Goal: Task Accomplishment & Management: Use online tool/utility

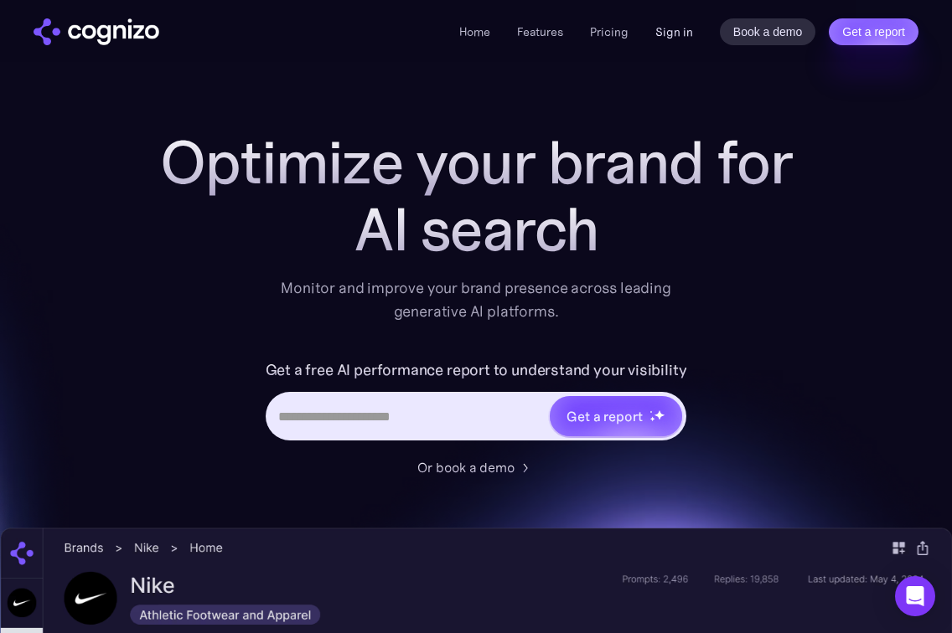
click at [674, 24] on link "Sign in" at bounding box center [674, 32] width 38 height 20
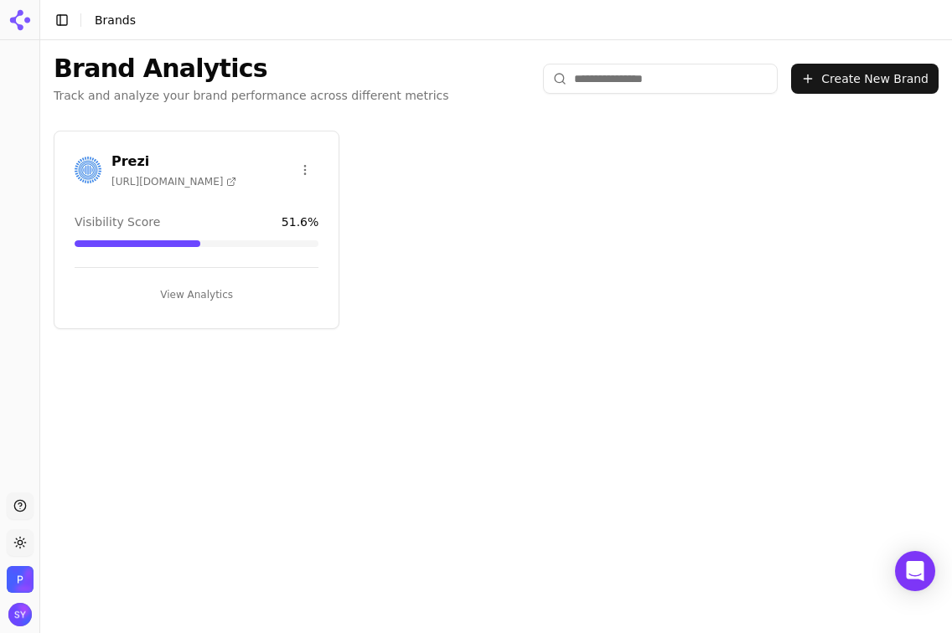
click at [211, 293] on button "View Analytics" at bounding box center [197, 295] width 244 height 27
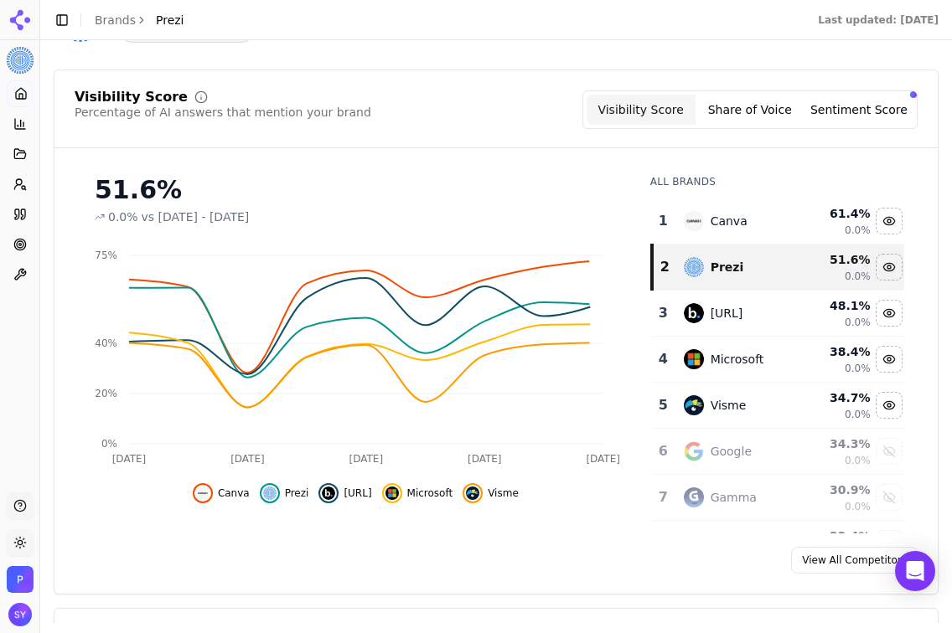
scroll to position [146, 0]
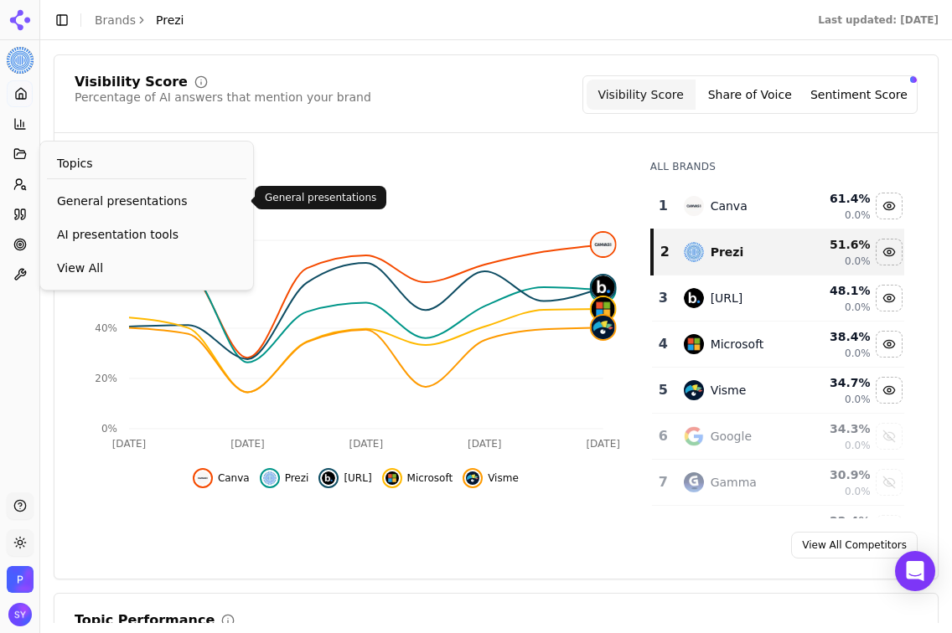
click at [116, 195] on span "General presentations" at bounding box center [146, 201] width 179 height 17
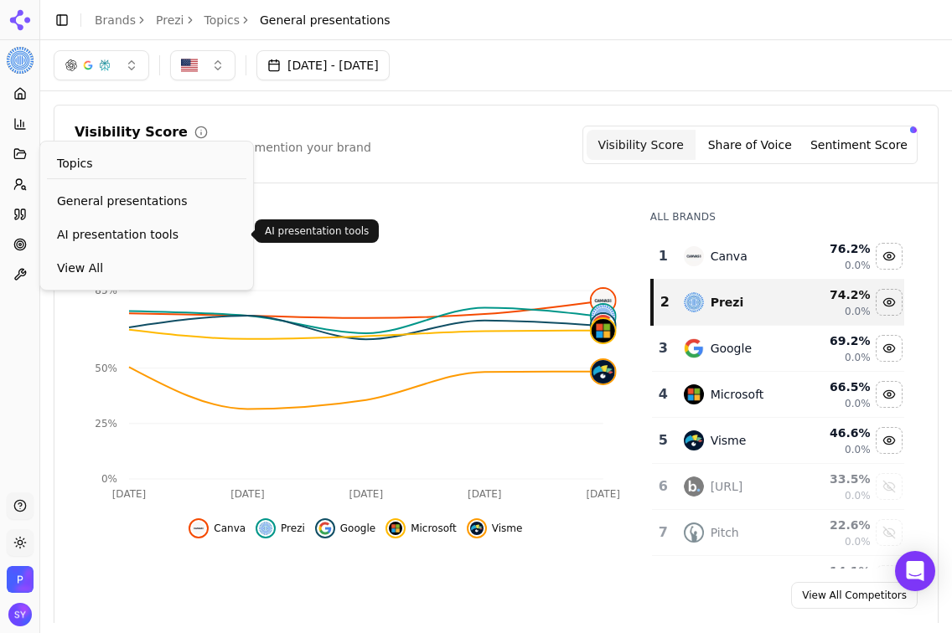
click at [88, 227] on span "AI presentation tools" at bounding box center [146, 234] width 179 height 17
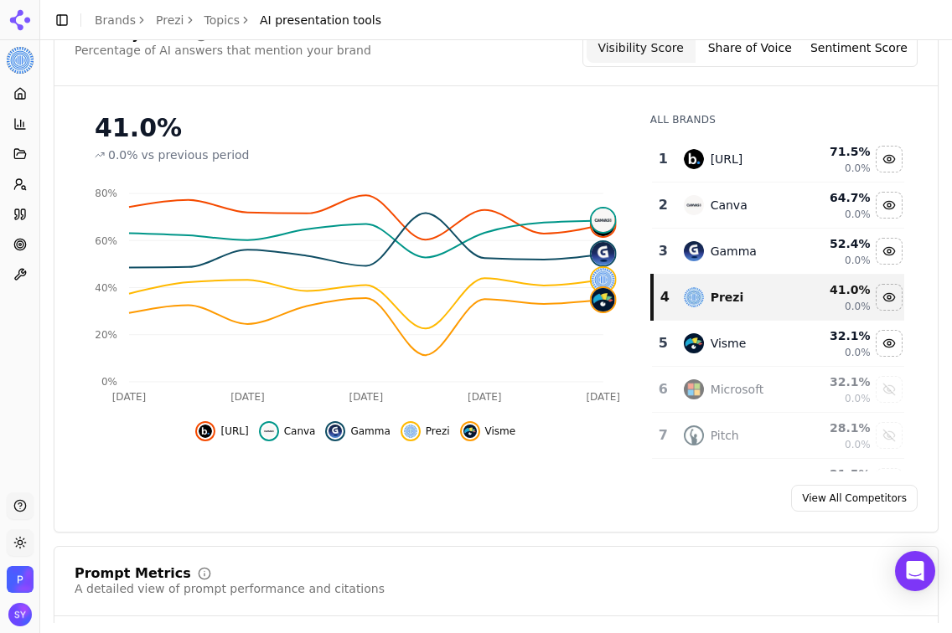
scroll to position [99, 0]
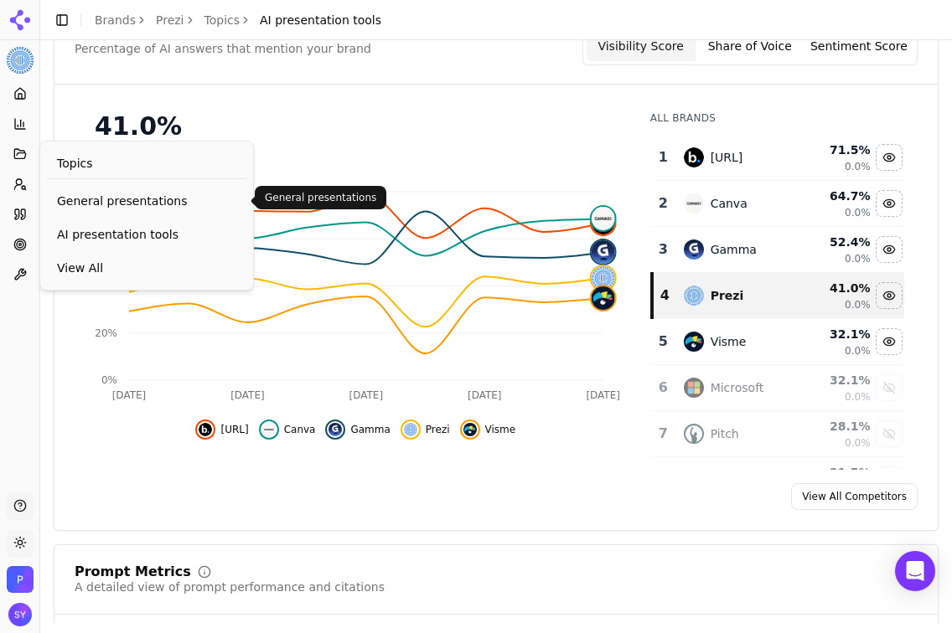
click at [106, 206] on span "General presentations" at bounding box center [146, 201] width 179 height 17
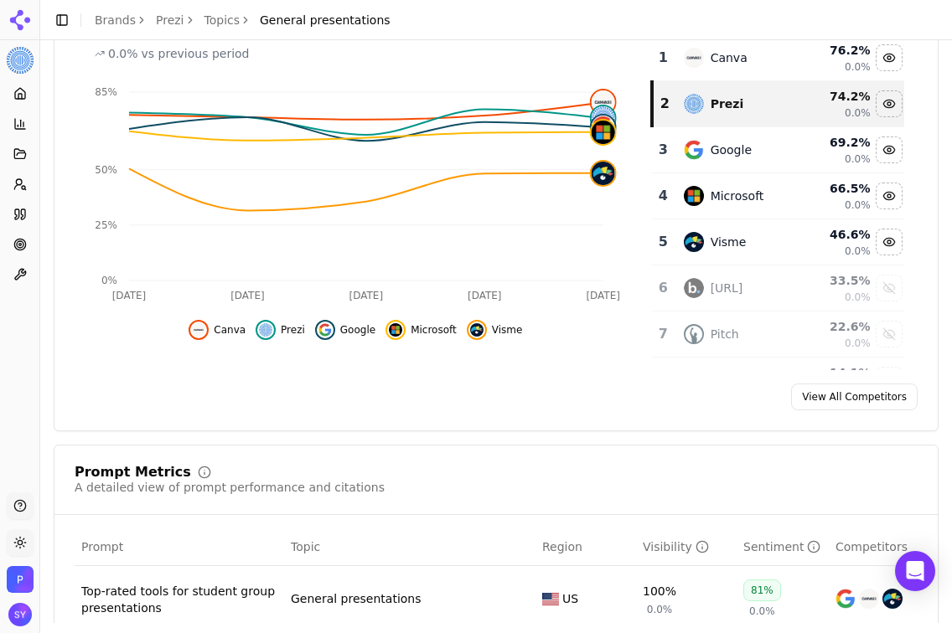
scroll to position [379, 0]
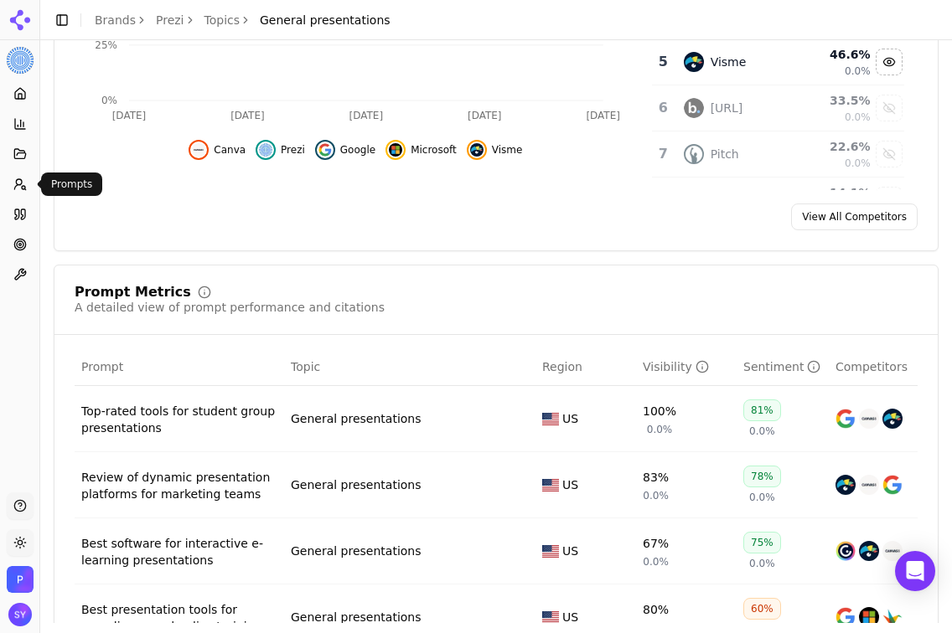
click at [31, 184] on link "Prompts" at bounding box center [20, 184] width 26 height 27
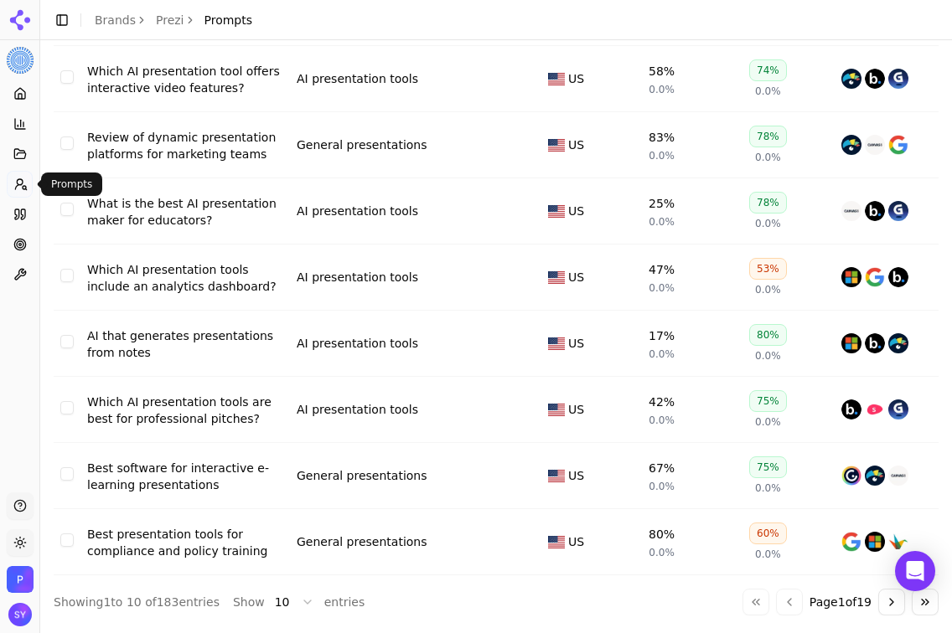
scroll to position [271, 0]
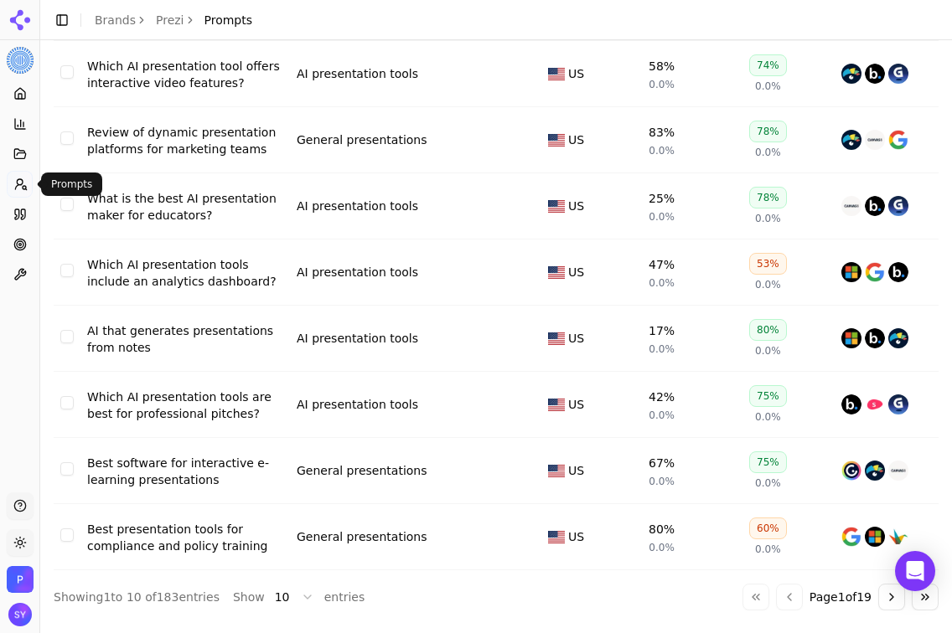
click at [885, 603] on button "Go to next page" at bounding box center [891, 597] width 27 height 27
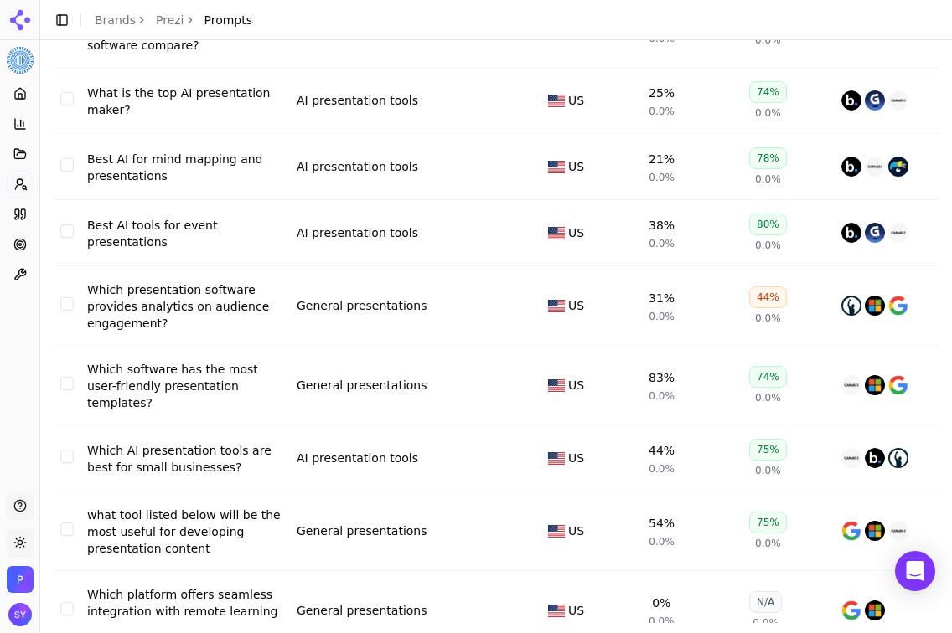
scroll to position [331, 0]
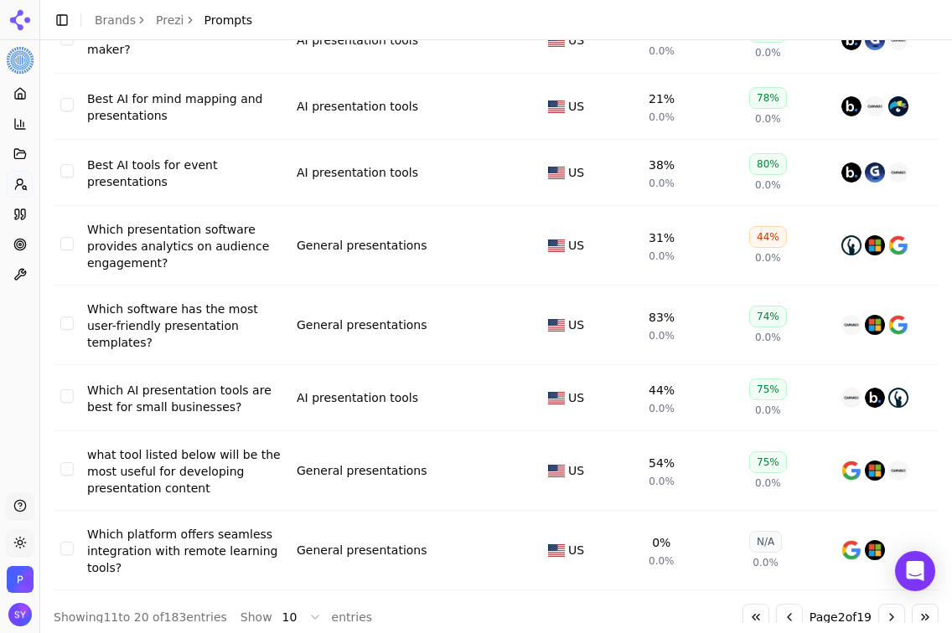
click at [890, 604] on button "Go to next page" at bounding box center [891, 617] width 27 height 27
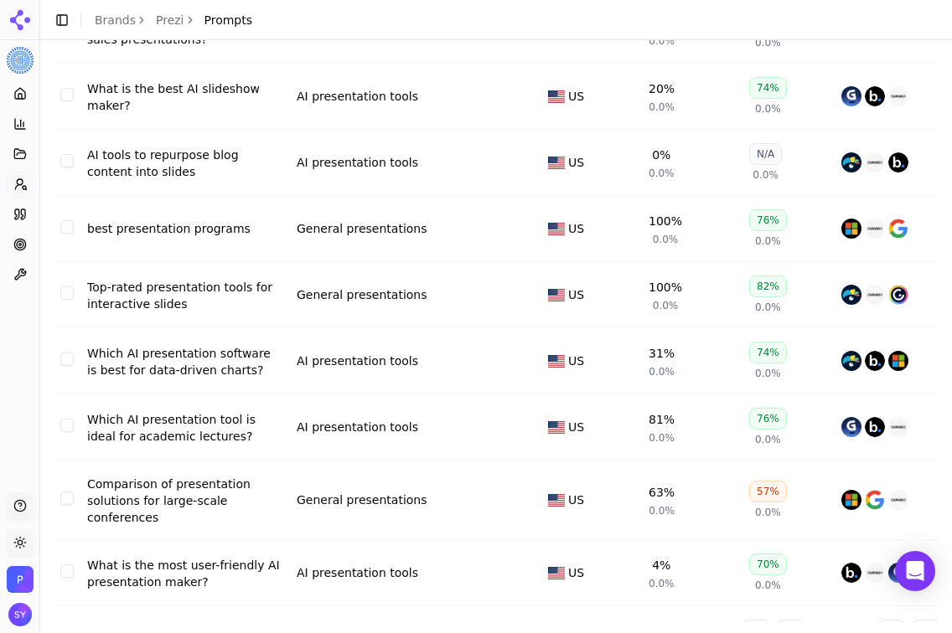
scroll to position [289, 0]
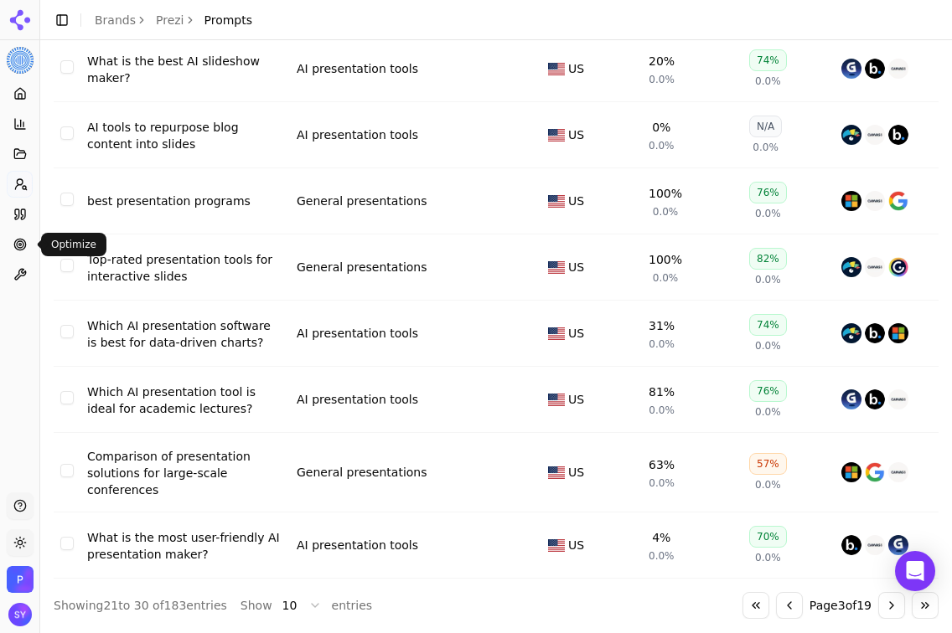
click at [23, 243] on icon at bounding box center [19, 244] width 13 height 13
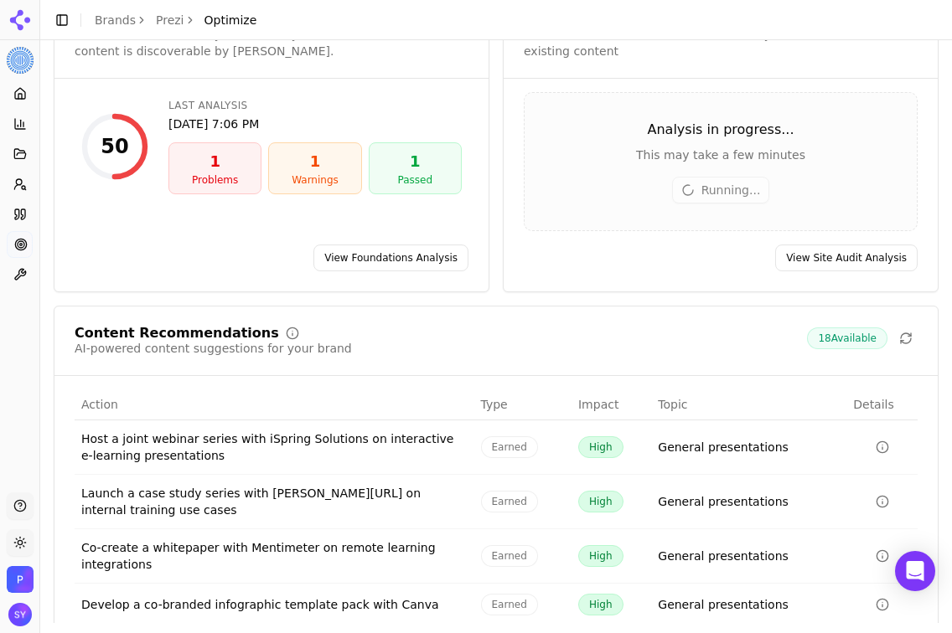
scroll to position [231, 0]
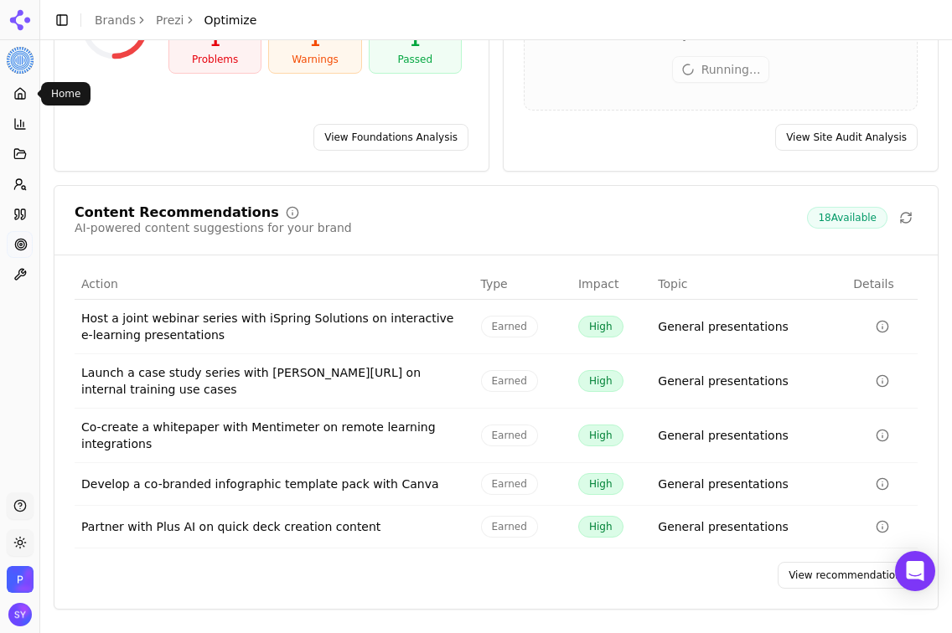
click at [18, 94] on icon at bounding box center [19, 96] width 3 height 5
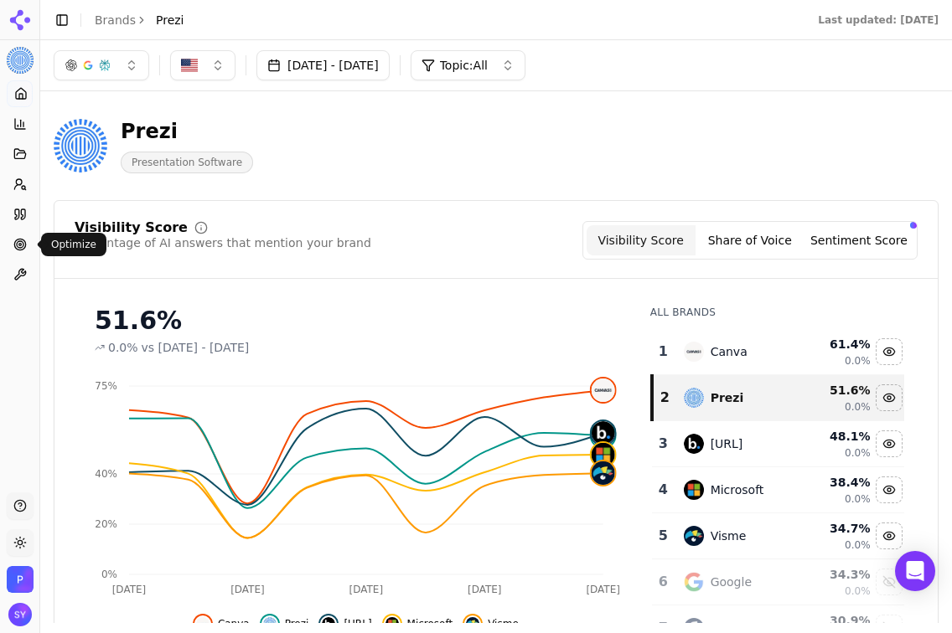
click at [18, 242] on circle at bounding box center [20, 244] width 7 height 7
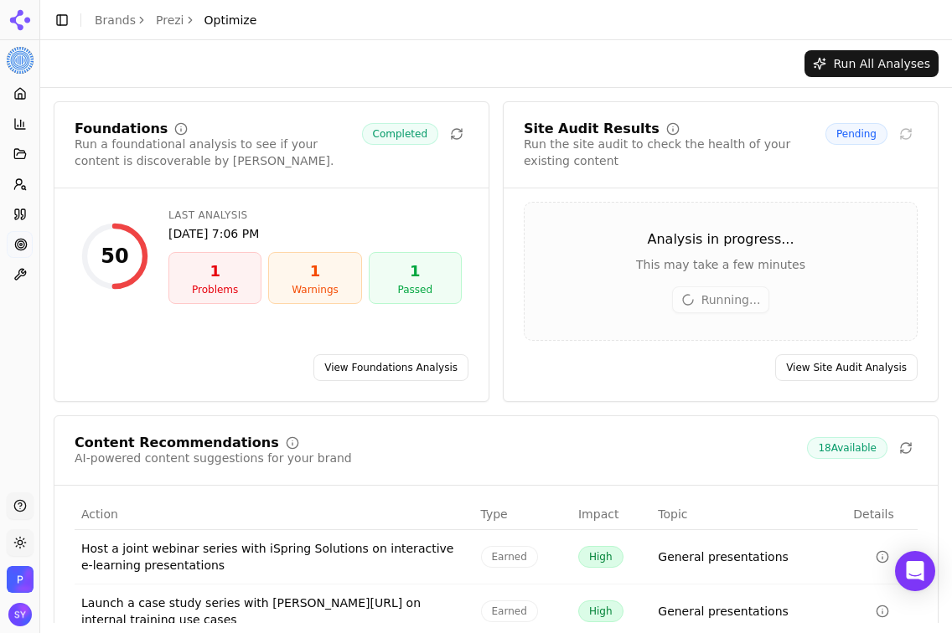
click at [413, 364] on link "View Foundations Analysis" at bounding box center [390, 367] width 155 height 27
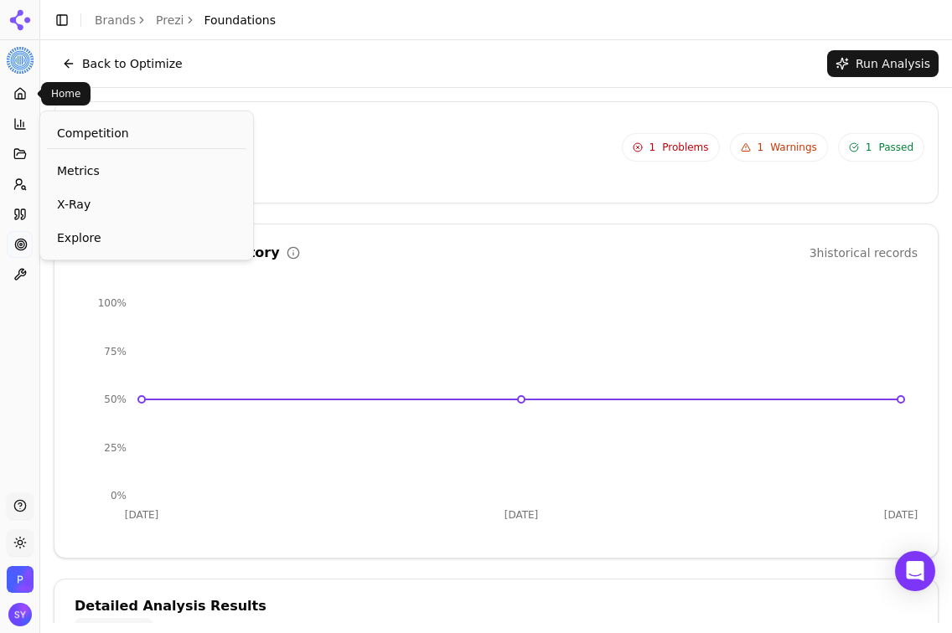
click at [10, 75] on div "Platform" at bounding box center [20, 67] width 26 height 27
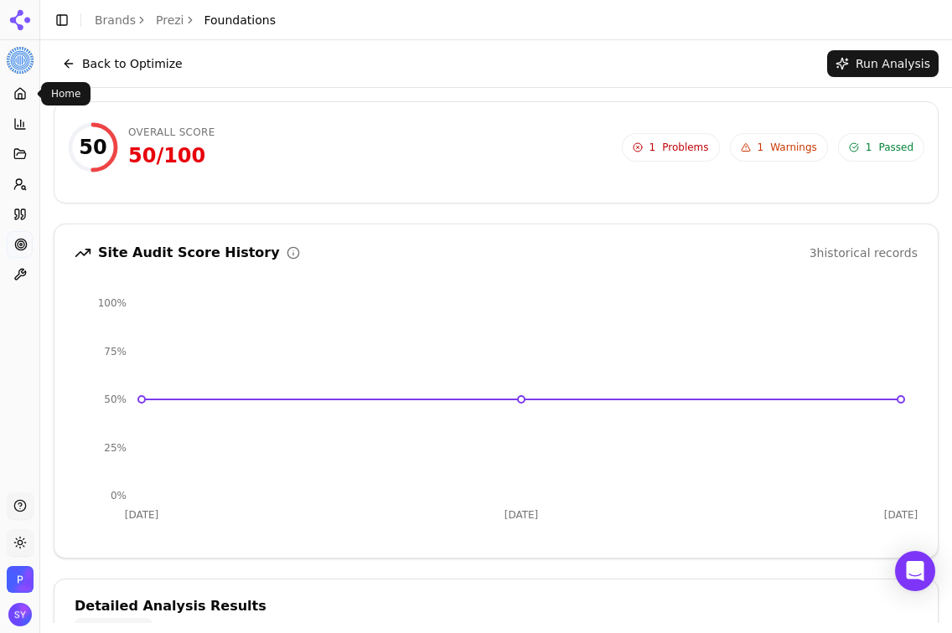
click at [16, 88] on icon at bounding box center [19, 93] width 13 height 13
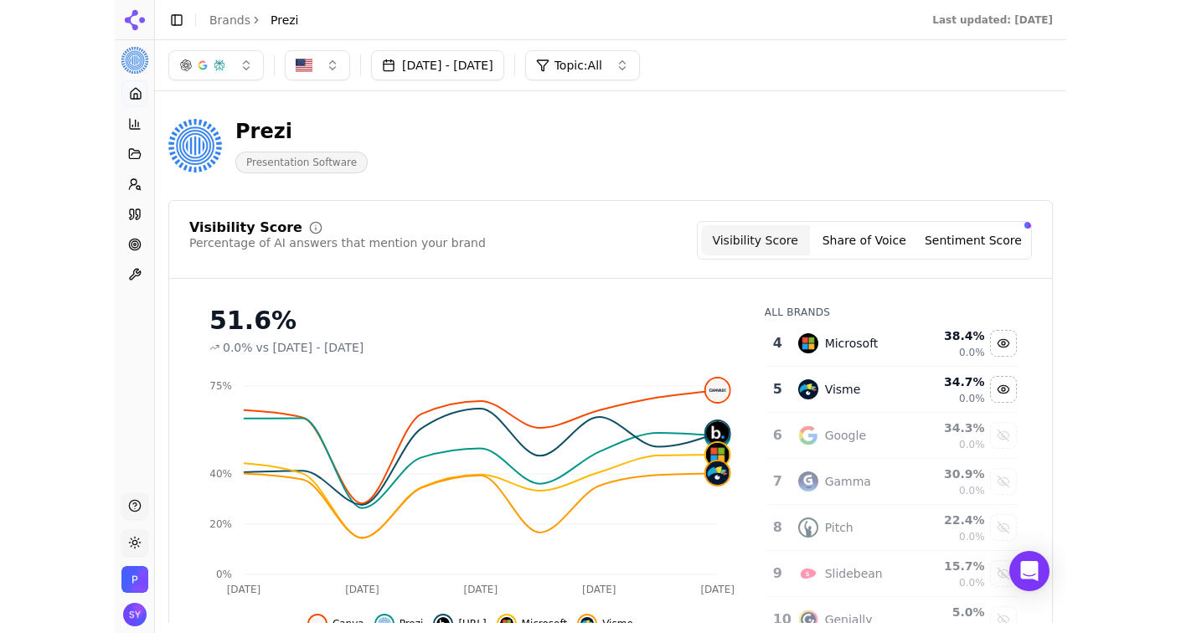
scroll to position [151, 0]
